Goal: Check status: Check status

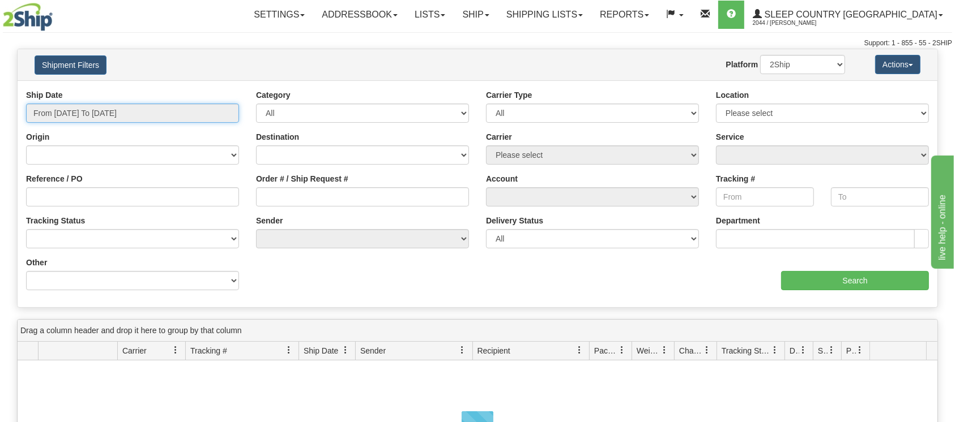
click at [83, 107] on input "From [DATE] To [DATE]" at bounding box center [132, 113] width 213 height 19
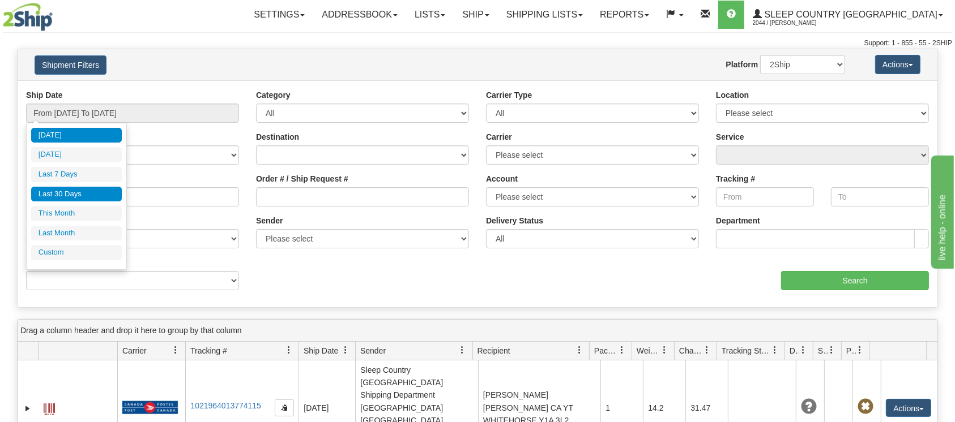
click at [74, 188] on li "Last 30 Days" at bounding box center [76, 194] width 91 height 15
type input "From [DATE] To [DATE]"
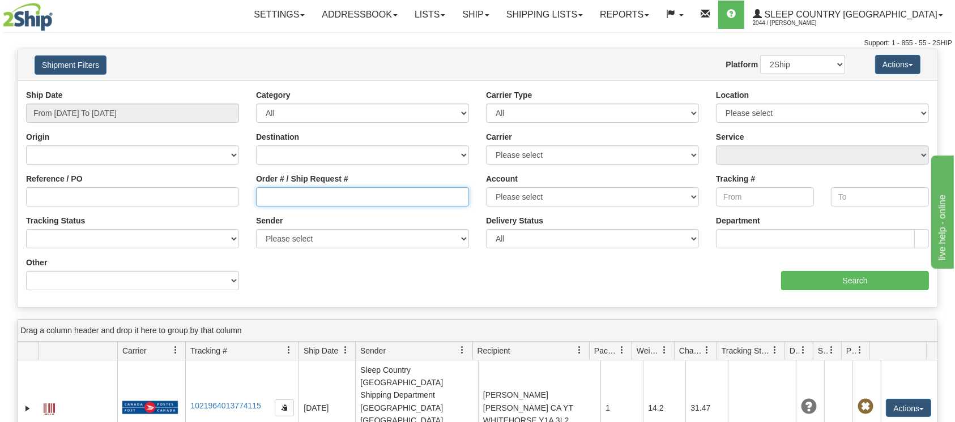
click at [301, 189] on input "Order # / Ship Request #" at bounding box center [362, 196] width 213 height 19
paste input "9000I024339"
type input "9000I024339"
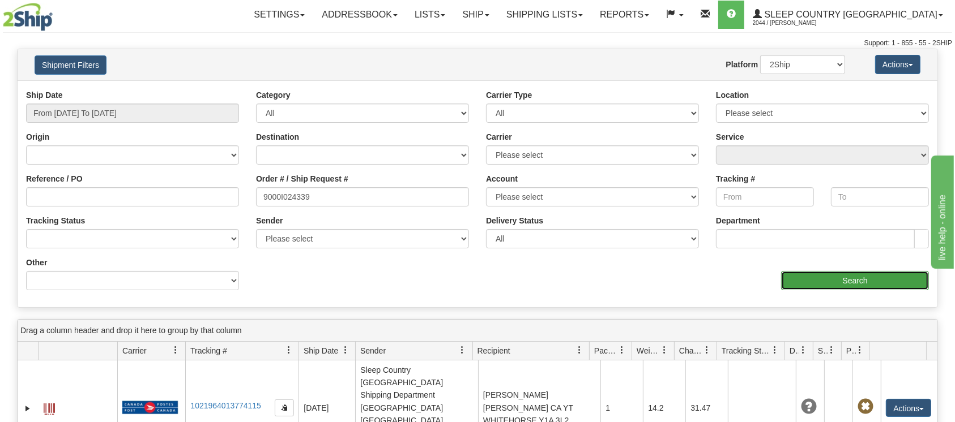
click at [855, 280] on input "Search" at bounding box center [855, 280] width 148 height 19
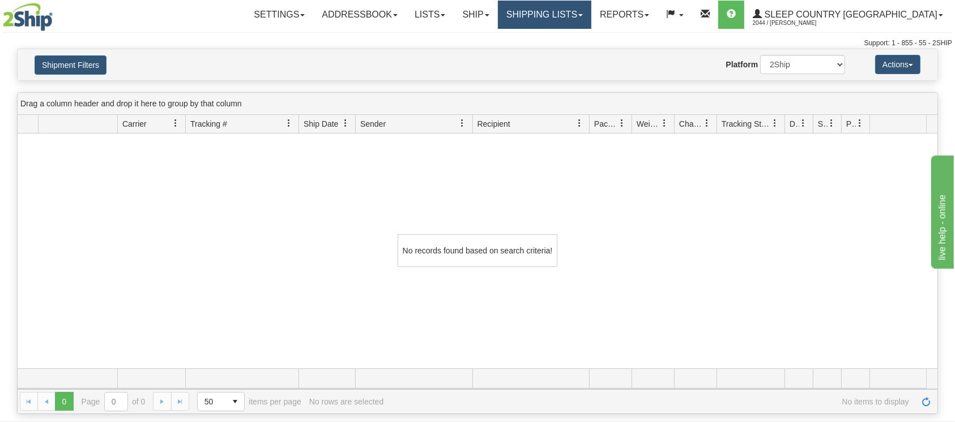
click at [574, 13] on link "Shipping lists" at bounding box center [544, 15] width 93 height 28
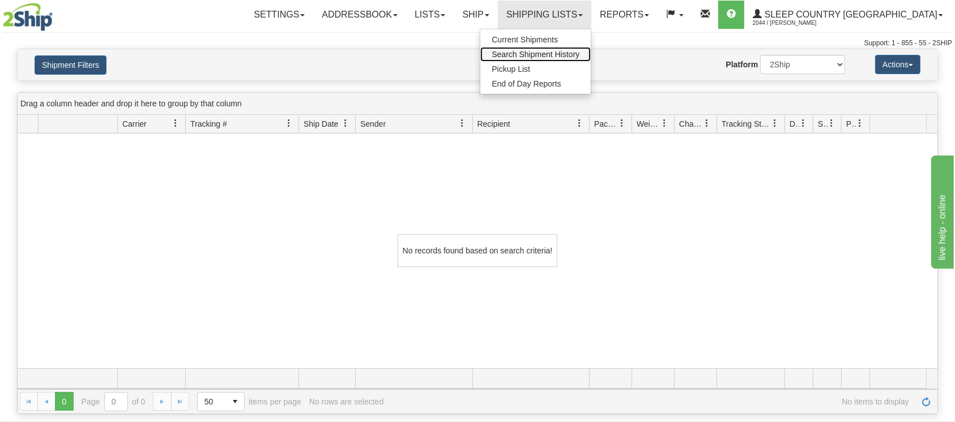
click at [579, 57] on span "Search Shipment History" at bounding box center [535, 54] width 88 height 9
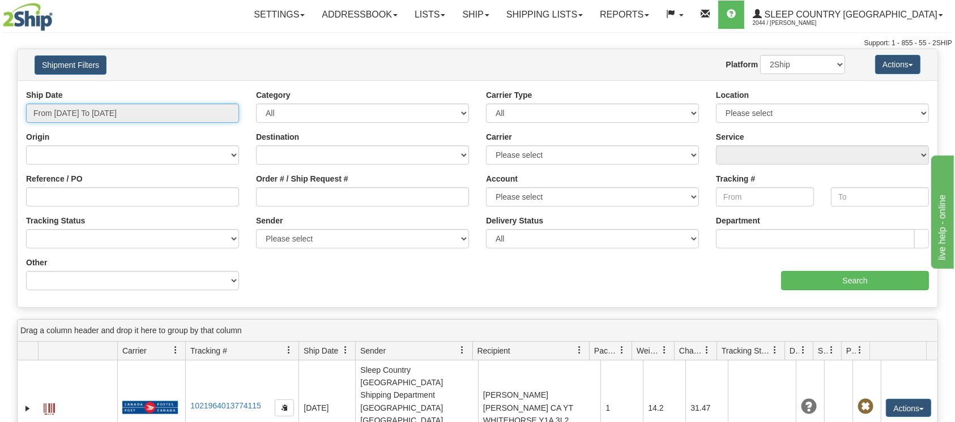
click at [68, 106] on input "From [DATE] To [DATE]" at bounding box center [132, 113] width 213 height 19
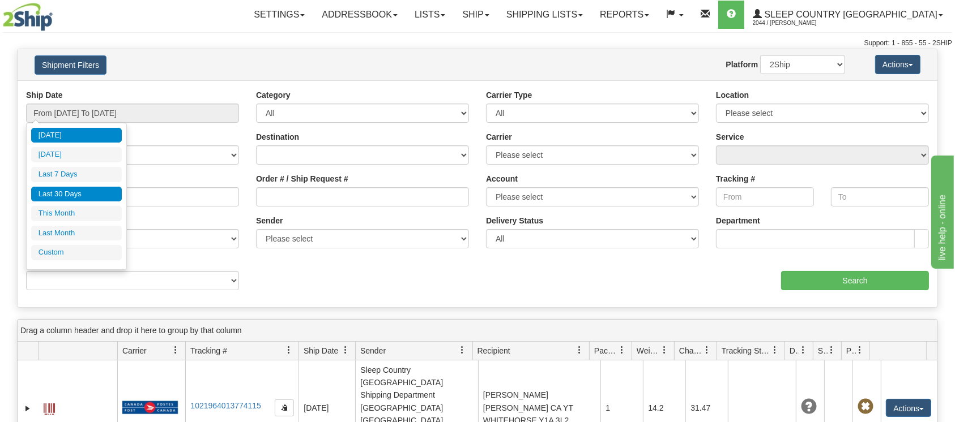
click at [66, 189] on li "Last 30 Days" at bounding box center [76, 194] width 91 height 15
type input "From [DATE] To [DATE]"
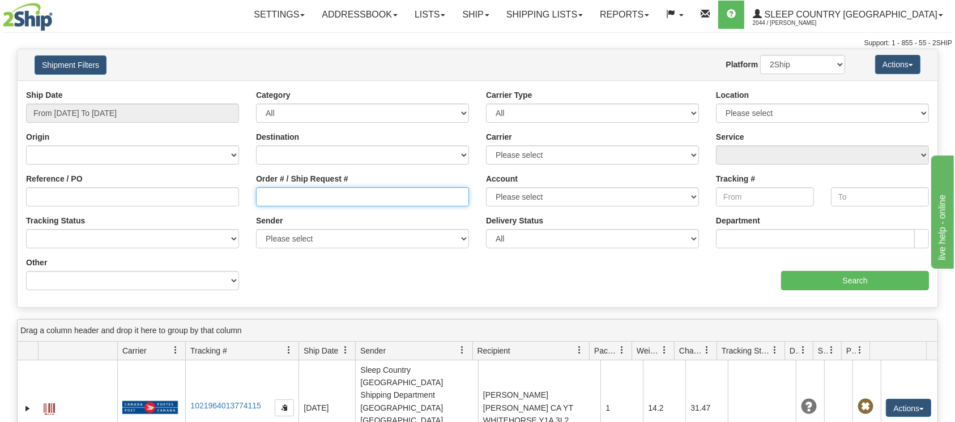
click at [303, 199] on input "Order # / Ship Request #" at bounding box center [362, 196] width 213 height 19
paste input "9000I024339"
type input "9000I024339"
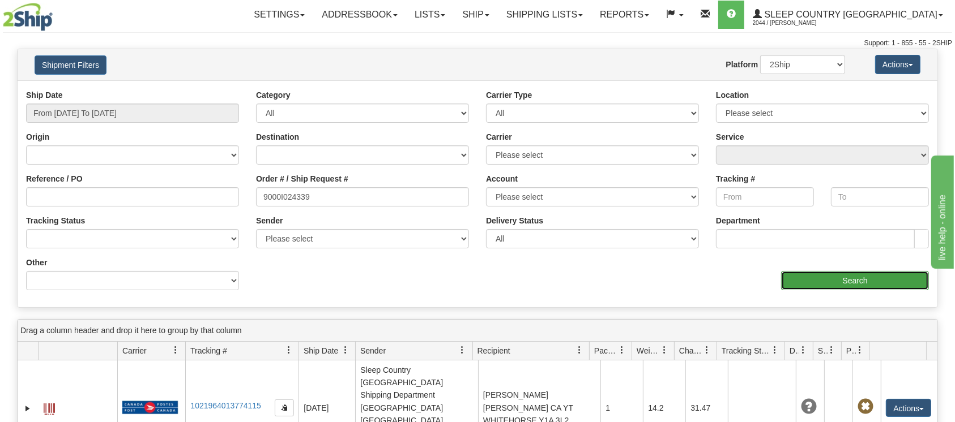
click at [844, 281] on input "Search" at bounding box center [855, 280] width 148 height 19
